Goal: Feedback & Contribution: Contribute content

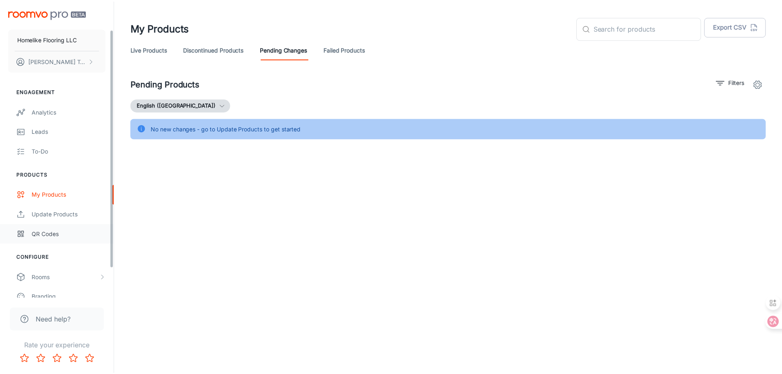
scroll to position [72, 0]
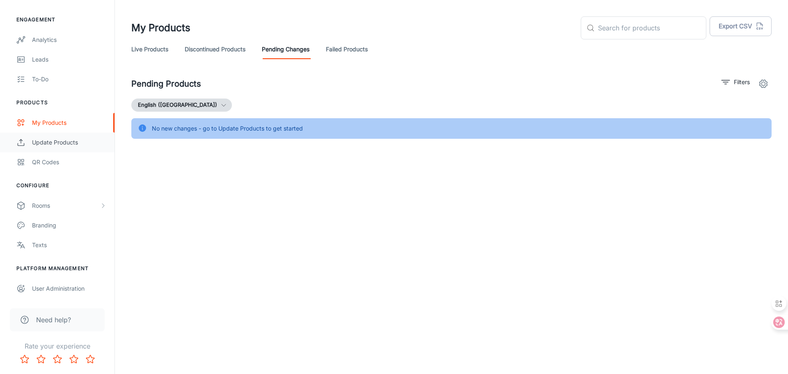
click at [78, 143] on div "Update Products" at bounding box center [69, 142] width 74 height 9
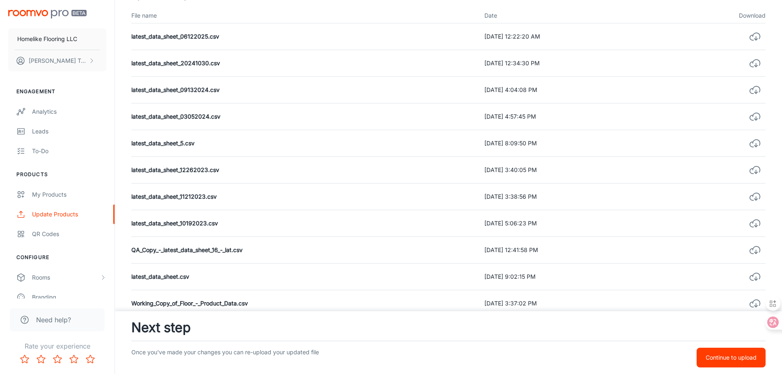
scroll to position [330, 0]
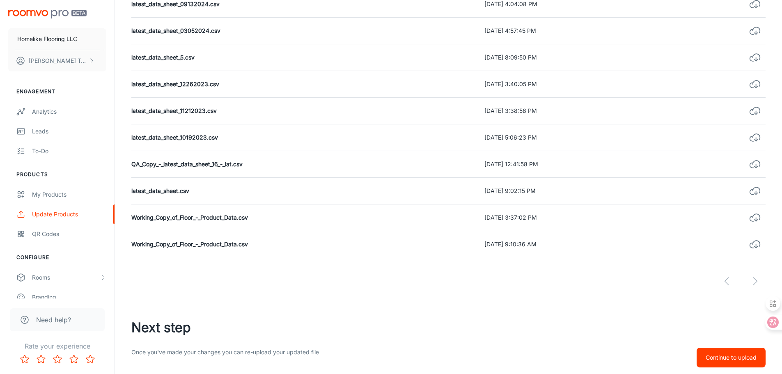
click at [741, 362] on button "Continue to upload" at bounding box center [731, 358] width 69 height 20
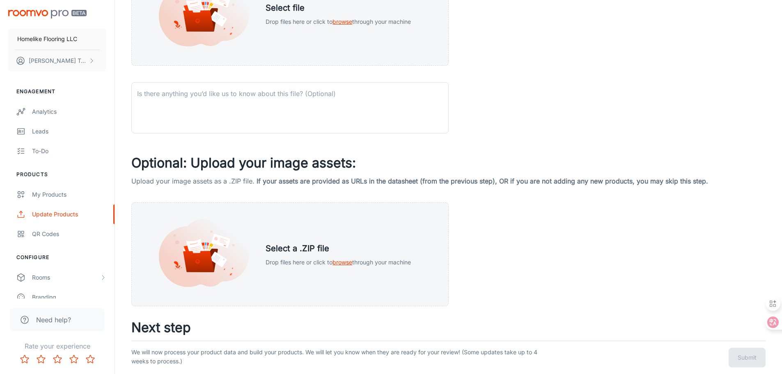
scroll to position [0, 0]
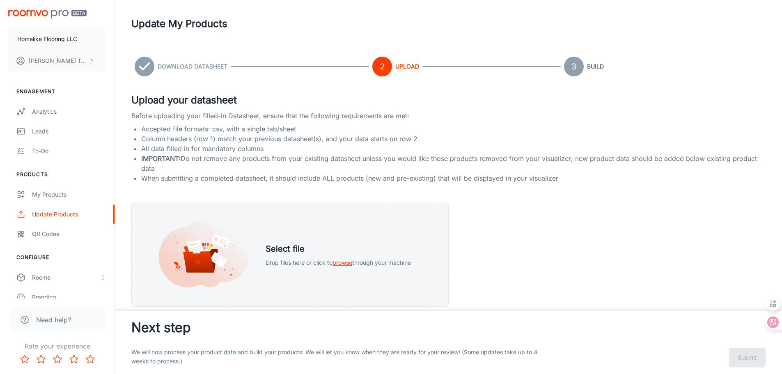
click at [155, 67] on span at bounding box center [146, 67] width 23 height 20
click at [148, 68] on icon at bounding box center [145, 67] width 20 height 20
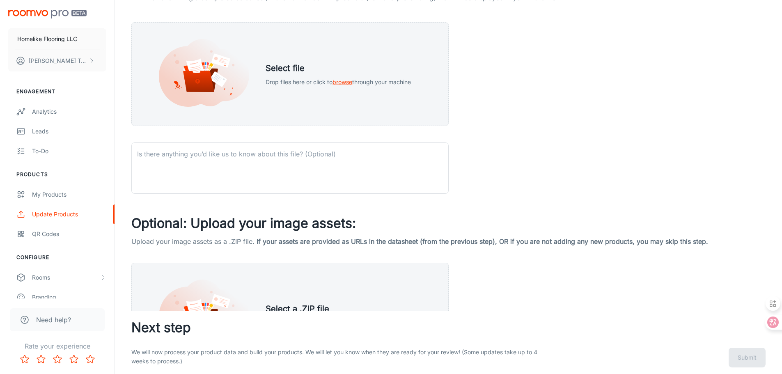
scroll to position [255, 0]
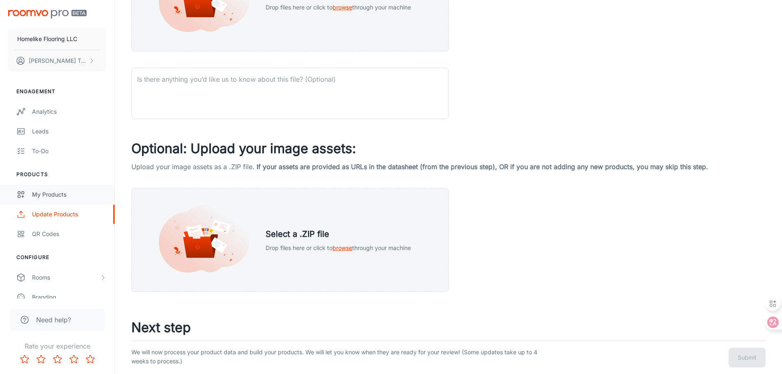
click at [63, 191] on div "My Products" at bounding box center [69, 194] width 74 height 9
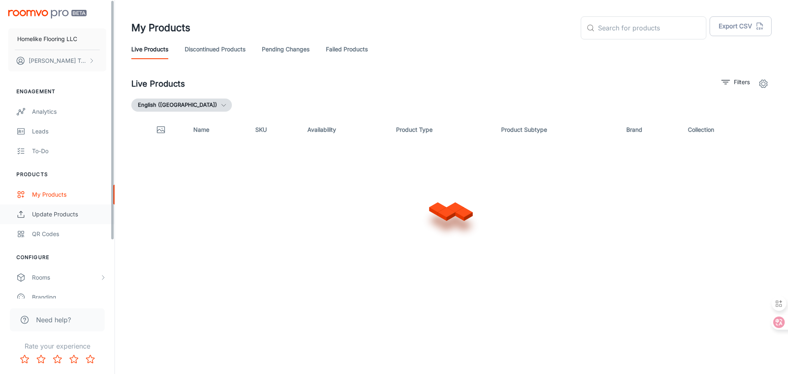
click at [59, 218] on div "Update Products" at bounding box center [69, 214] width 74 height 9
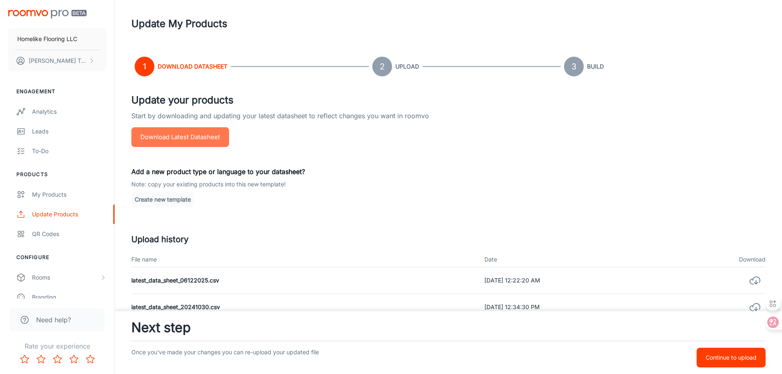
click at [177, 139] on button "Download Latest Datasheet" at bounding box center [180, 137] width 98 height 20
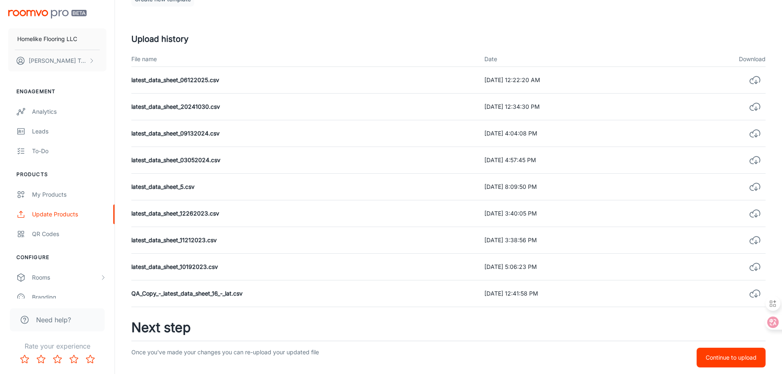
scroll to position [330, 0]
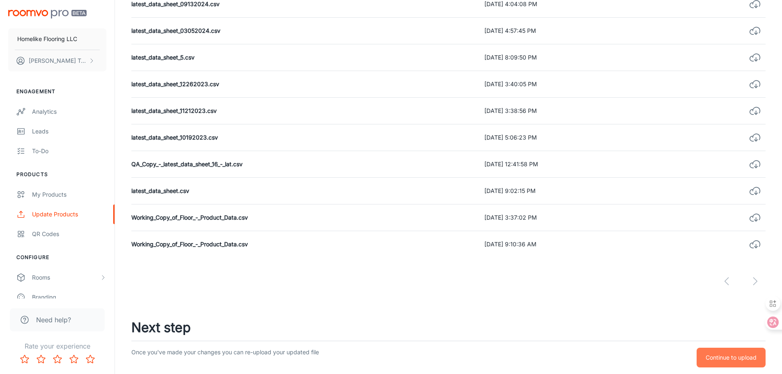
click at [722, 357] on p "Continue to upload" at bounding box center [731, 357] width 51 height 9
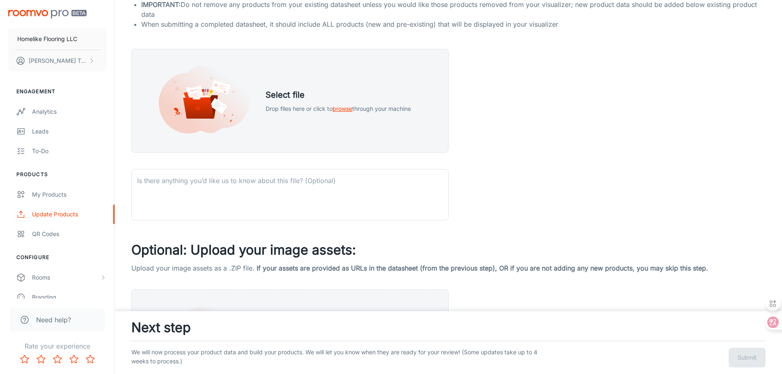
scroll to position [255, 0]
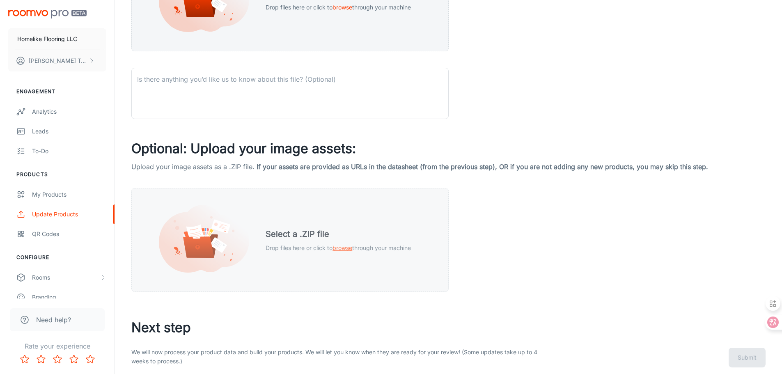
click at [340, 249] on span "browse" at bounding box center [343, 247] width 20 height 7
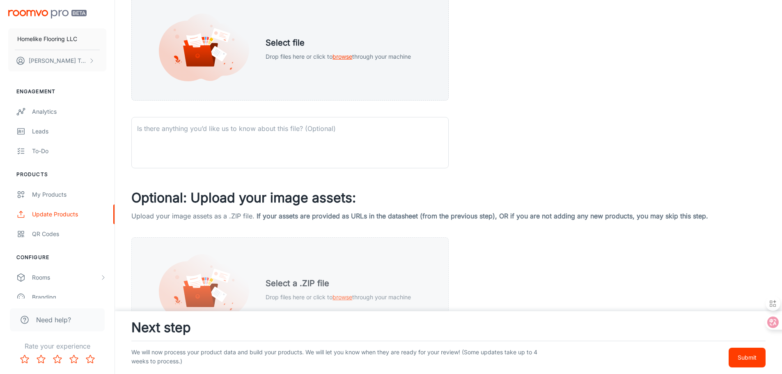
scroll to position [298, 0]
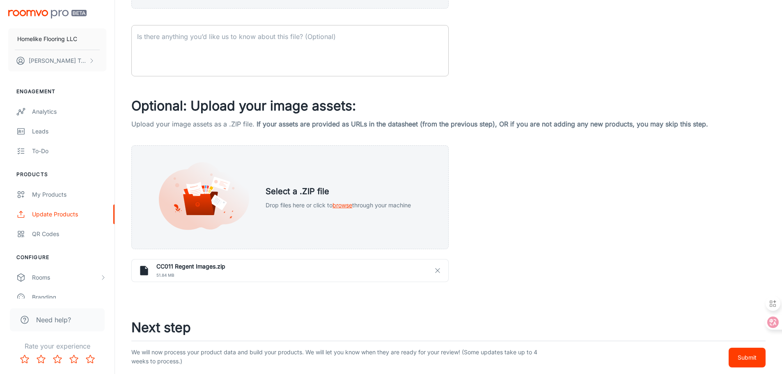
click at [266, 43] on textarea at bounding box center [290, 51] width 306 height 38
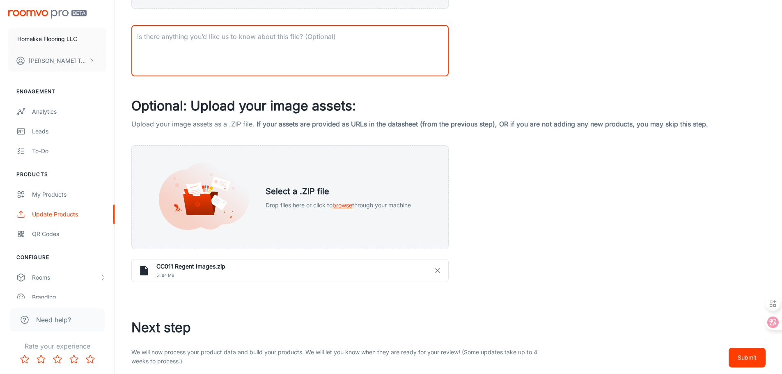
paste textarea "Other than the updated plank image for CC011, no other changes have been made."
type textarea "Other than the updated plank image for CC011, no other changes have been made."
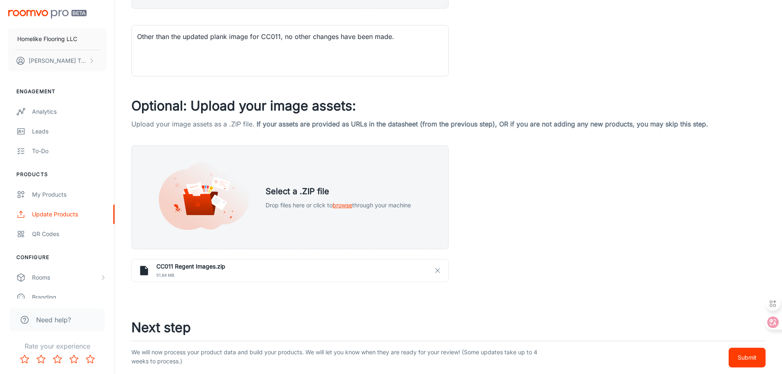
click at [538, 68] on div "Upload your datasheet Before uploading your filled-in Datasheet, ensure that th…" at bounding box center [448, 43] width 634 height 497
click at [752, 360] on p "Submit" at bounding box center [747, 357] width 19 height 9
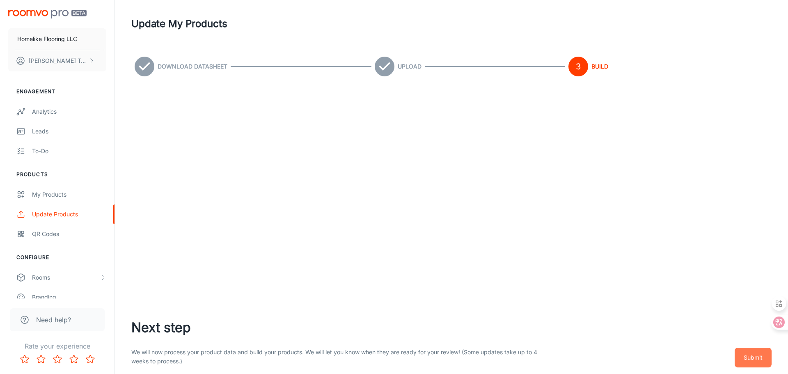
click at [763, 358] on button "Submit" at bounding box center [753, 358] width 37 height 20
click at [751, 360] on p "Submit" at bounding box center [753, 357] width 19 height 9
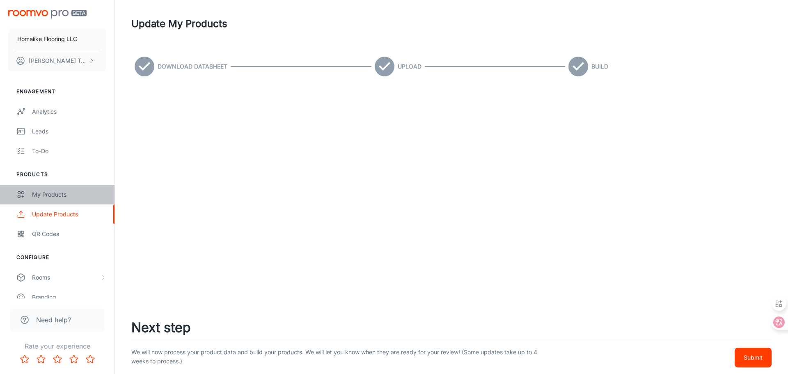
click at [52, 196] on div "My Products" at bounding box center [69, 194] width 74 height 9
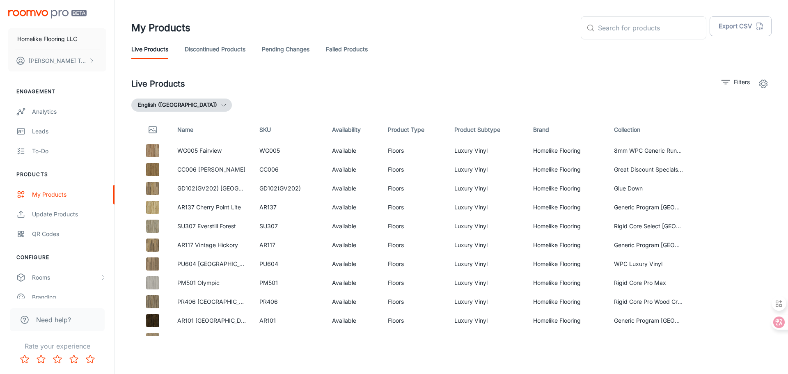
click at [268, 49] on link "Pending Changes" at bounding box center [286, 49] width 48 height 20
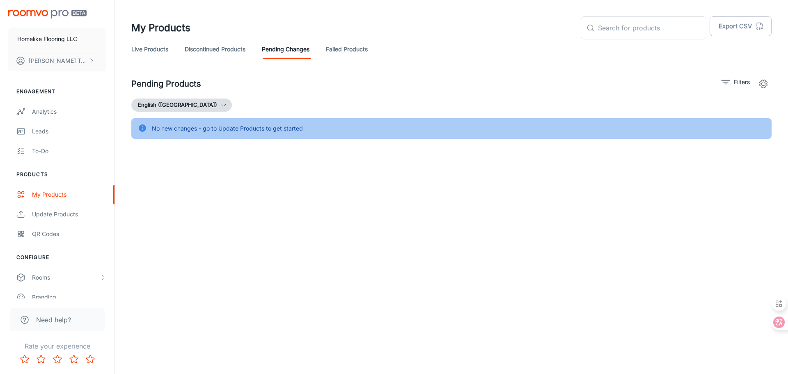
click at [358, 53] on link "Failed Products" at bounding box center [347, 49] width 42 height 20
click at [296, 49] on link "Pending Changes" at bounding box center [286, 49] width 48 height 20
click at [223, 52] on link "Discontinued Products" at bounding box center [215, 49] width 61 height 20
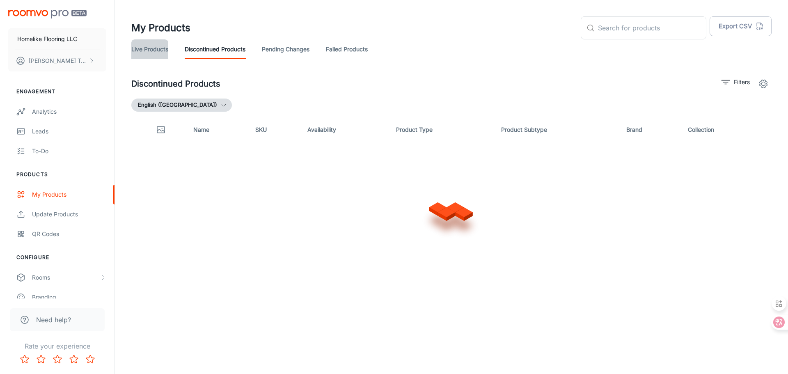
click at [154, 50] on link "Live Products" at bounding box center [149, 49] width 37 height 20
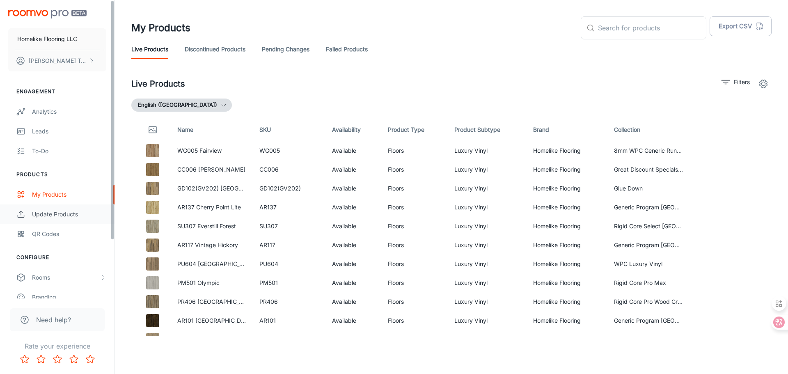
click at [73, 215] on div "Update Products" at bounding box center [69, 214] width 74 height 9
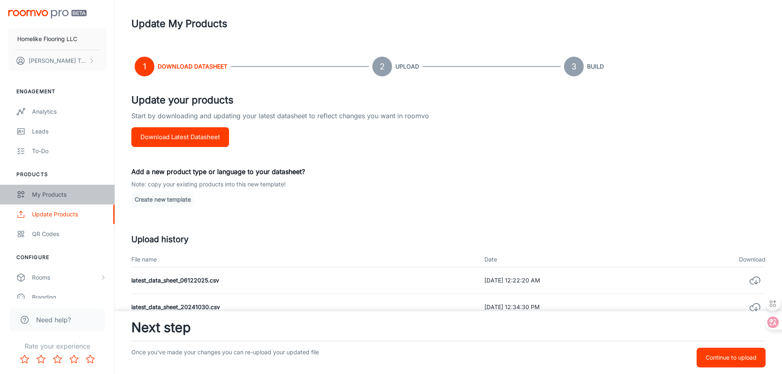
click at [69, 195] on div "My Products" at bounding box center [69, 194] width 74 height 9
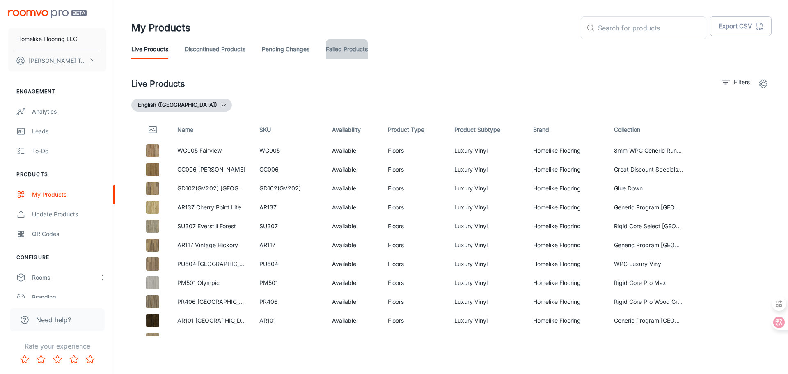
click at [353, 49] on link "Failed Products" at bounding box center [347, 49] width 42 height 20
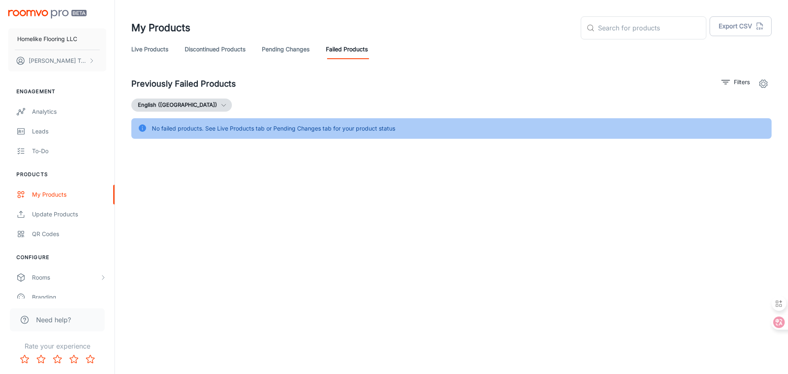
click at [289, 50] on link "Pending Changes" at bounding box center [286, 49] width 48 height 20
click at [211, 47] on link "Discontinued Products" at bounding box center [215, 49] width 61 height 20
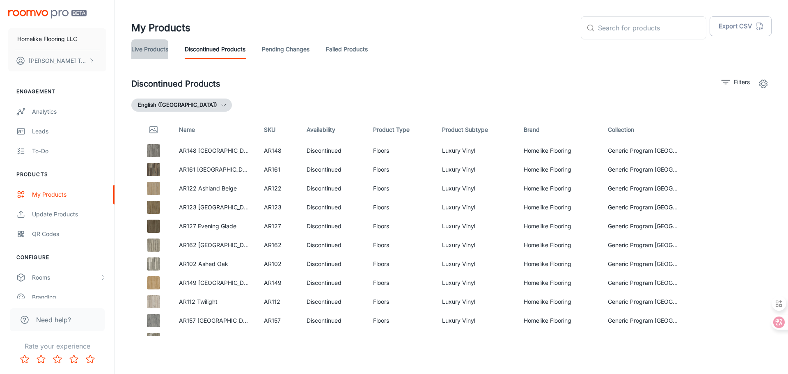
click at [149, 53] on link "Live Products" at bounding box center [149, 49] width 37 height 20
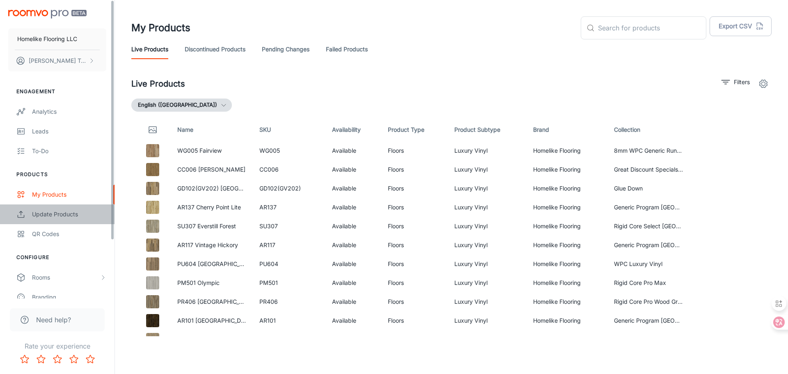
click at [62, 214] on div "Update Products" at bounding box center [69, 214] width 74 height 9
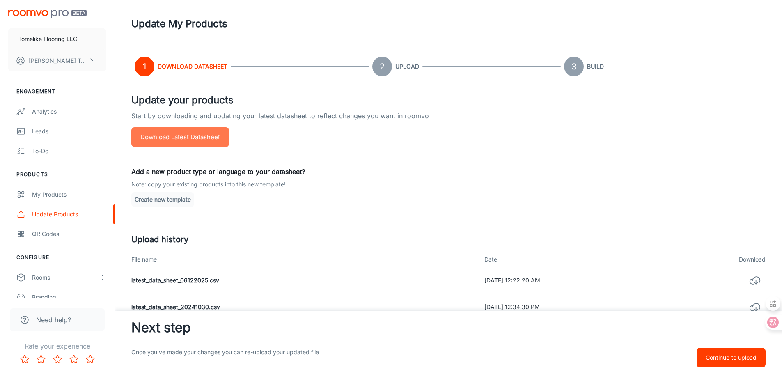
click at [211, 142] on button "Download Latest Datasheet" at bounding box center [180, 137] width 98 height 20
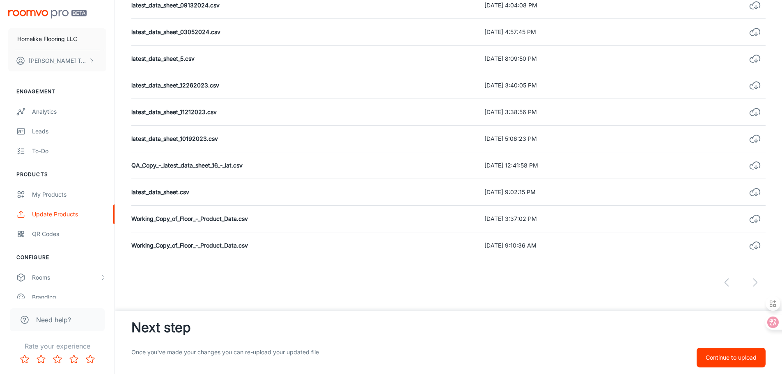
scroll to position [330, 0]
click at [746, 360] on p "Continue to upload" at bounding box center [731, 357] width 51 height 9
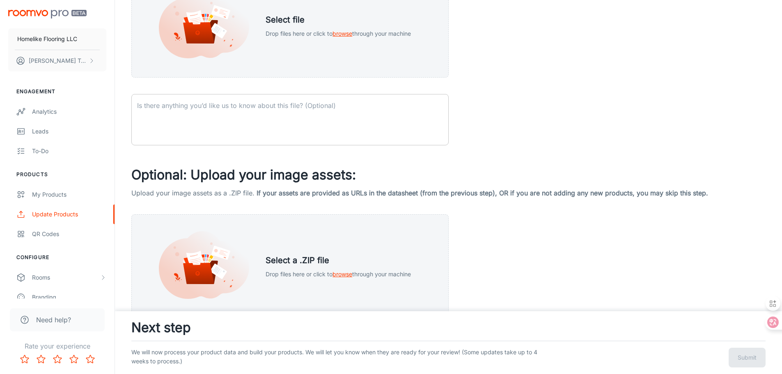
scroll to position [132, 0]
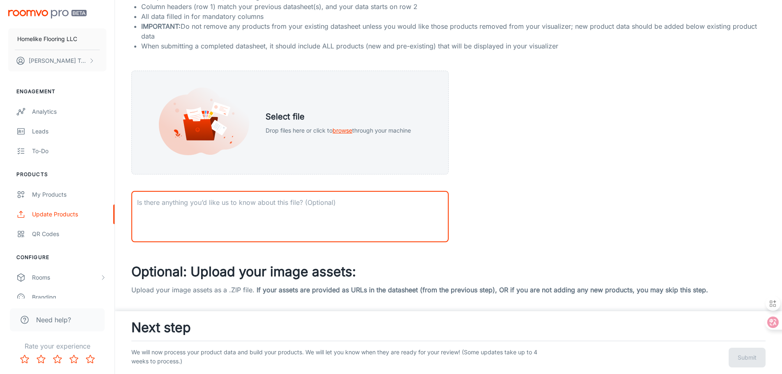
click at [261, 223] on textarea at bounding box center [290, 217] width 306 height 38
paste textarea "Other than the updated plank image for CC011, no other changes have been made."
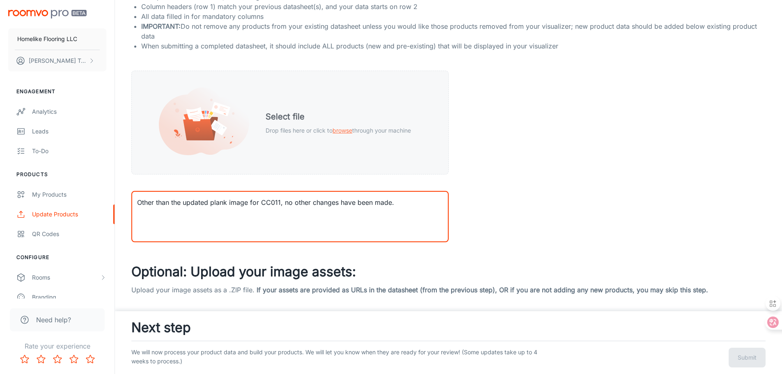
type textarea "Other than the updated plank image for CC011, no other changes have been made."
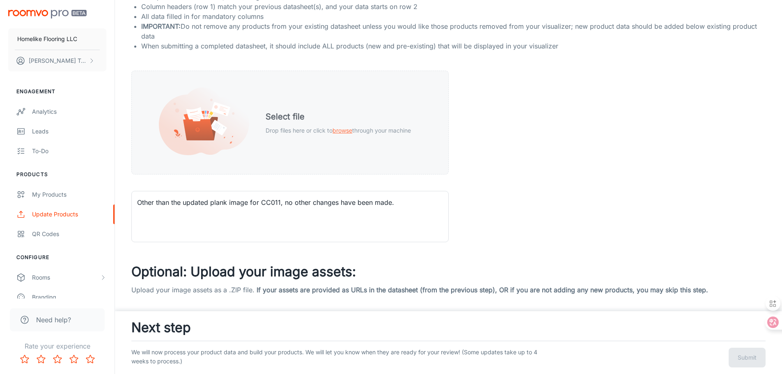
click at [346, 132] on span "browse" at bounding box center [343, 130] width 20 height 7
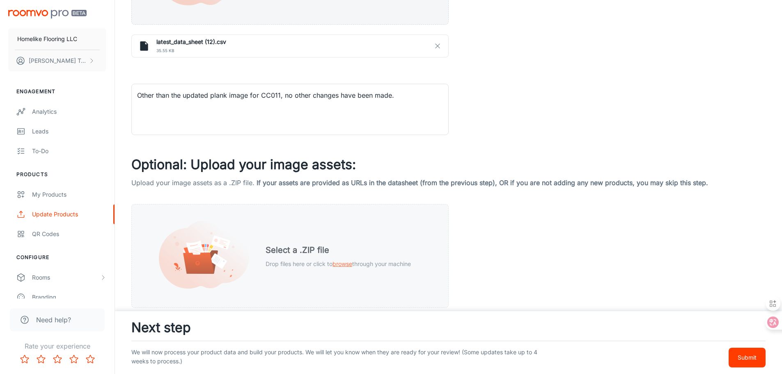
scroll to position [287, 0]
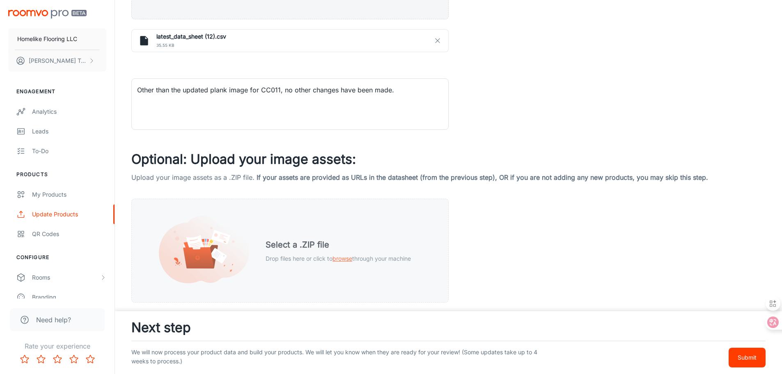
click at [342, 257] on span "browse" at bounding box center [343, 258] width 20 height 7
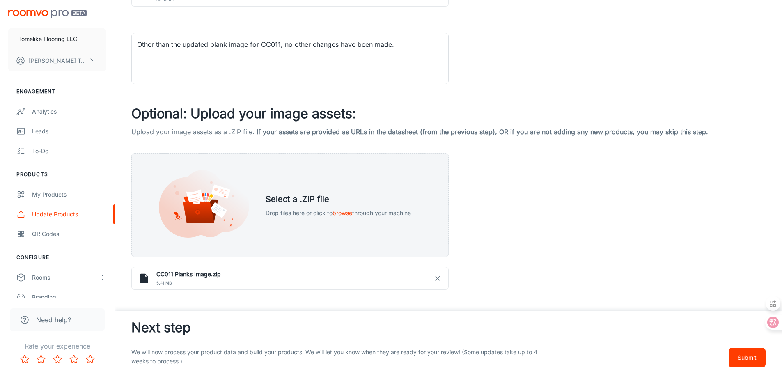
scroll to position [341, 0]
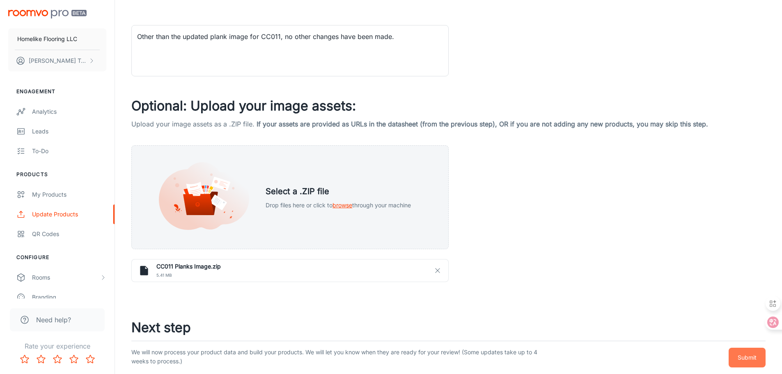
click at [743, 360] on p "Submit" at bounding box center [747, 357] width 19 height 9
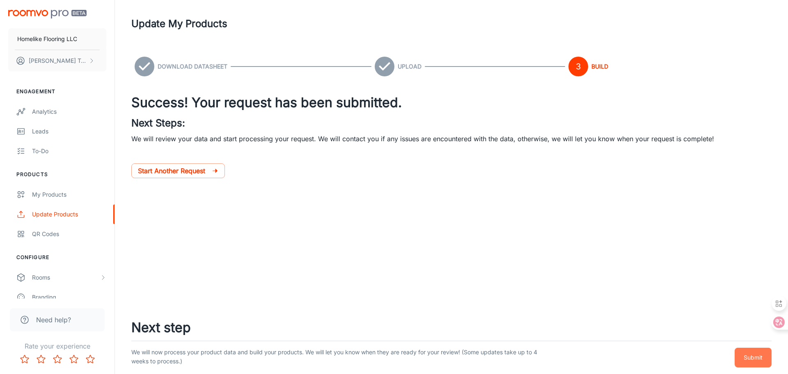
click at [761, 358] on p "Submit" at bounding box center [753, 357] width 19 height 9
click at [743, 363] on button "Submit" at bounding box center [753, 358] width 37 height 20
click at [754, 357] on p "Submit" at bounding box center [753, 357] width 19 height 9
click at [57, 196] on div "My Products" at bounding box center [69, 194] width 74 height 9
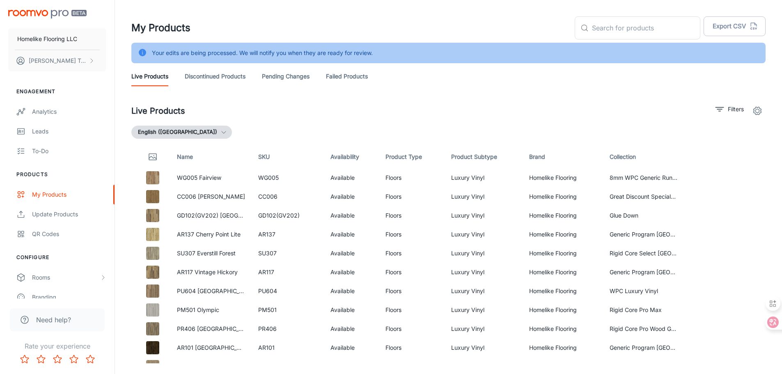
click at [284, 75] on link "Pending Changes" at bounding box center [286, 77] width 48 height 20
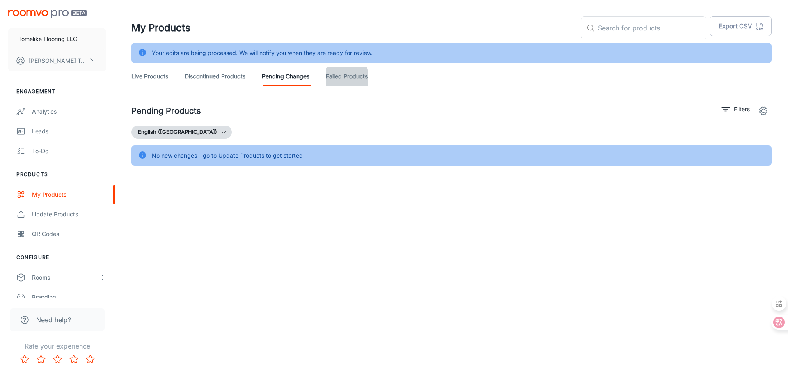
click at [363, 78] on link "Failed Products" at bounding box center [347, 77] width 42 height 20
click at [221, 75] on link "Discontinued Products" at bounding box center [215, 77] width 61 height 20
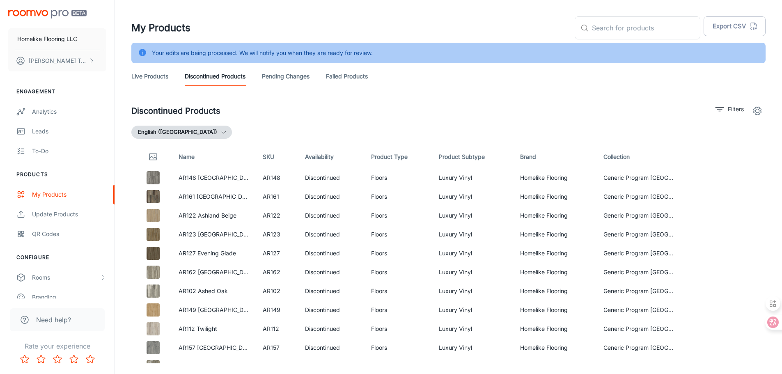
click at [364, 76] on link "Failed Products" at bounding box center [347, 77] width 42 height 20
